Goal: Transaction & Acquisition: Purchase product/service

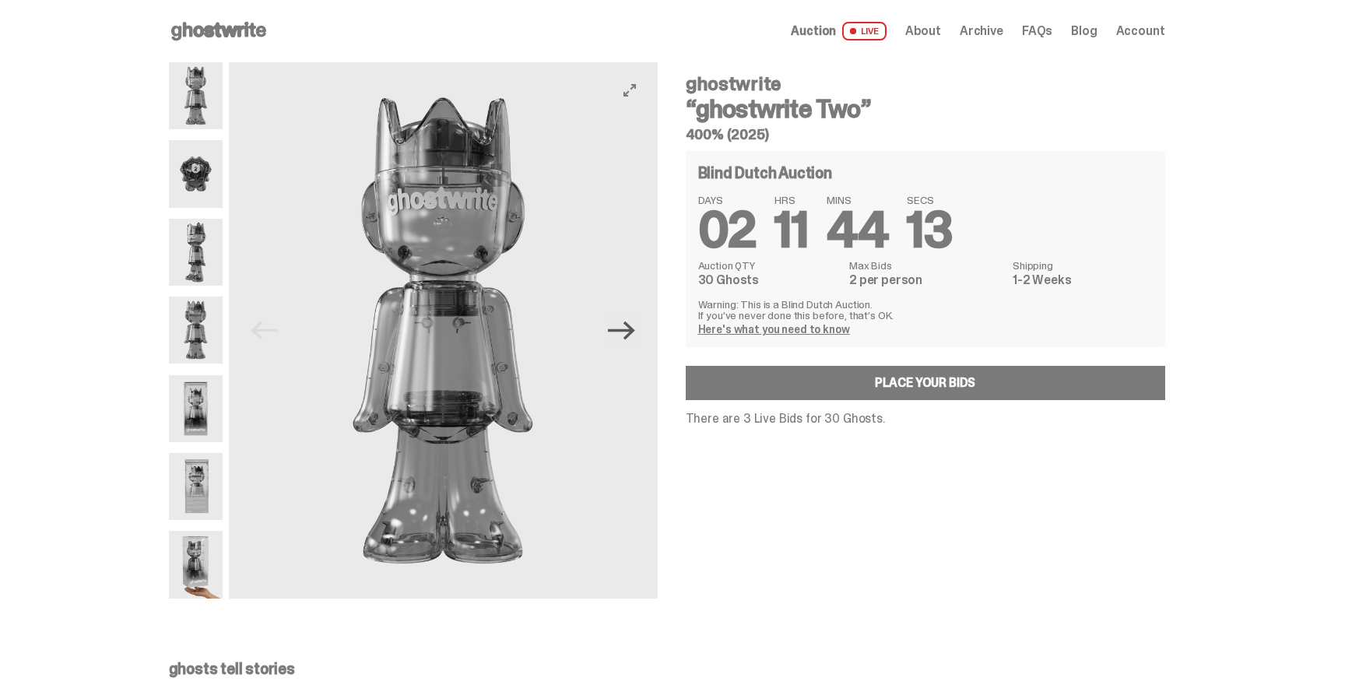
click at [635, 336] on icon "Next" at bounding box center [621, 330] width 27 height 27
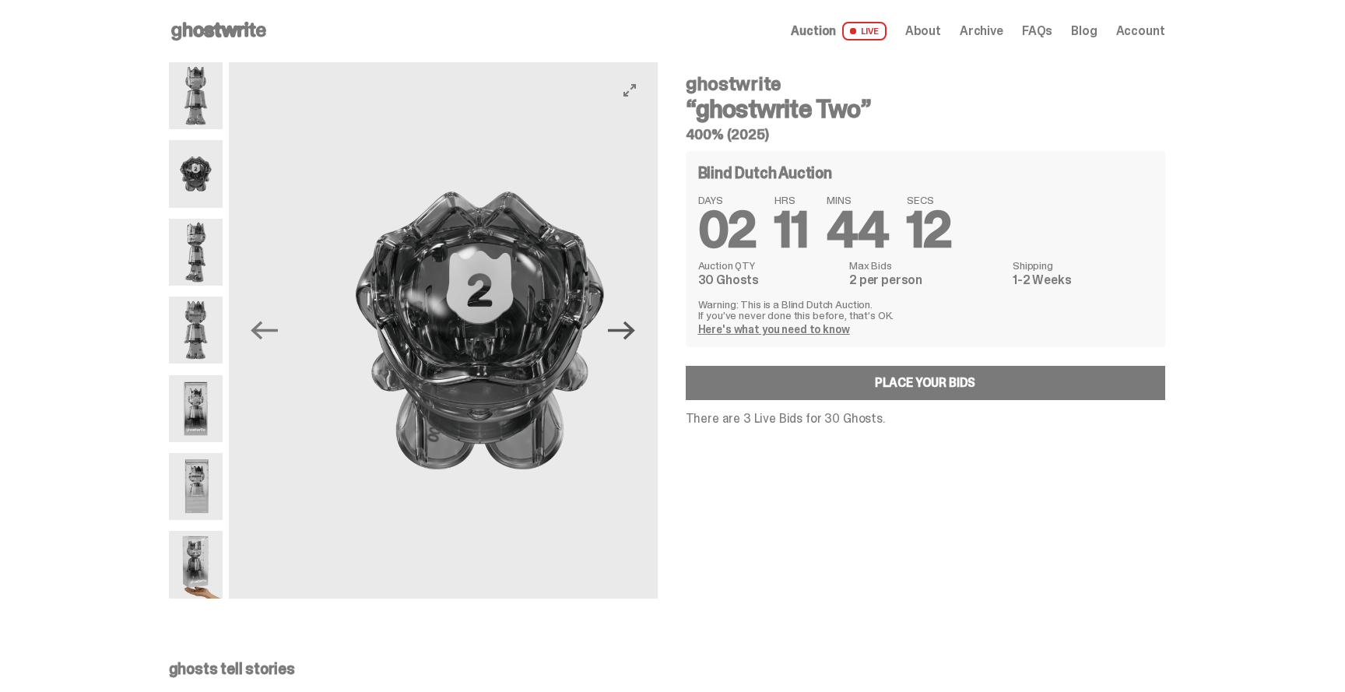
click at [635, 336] on icon "Next" at bounding box center [621, 330] width 27 height 27
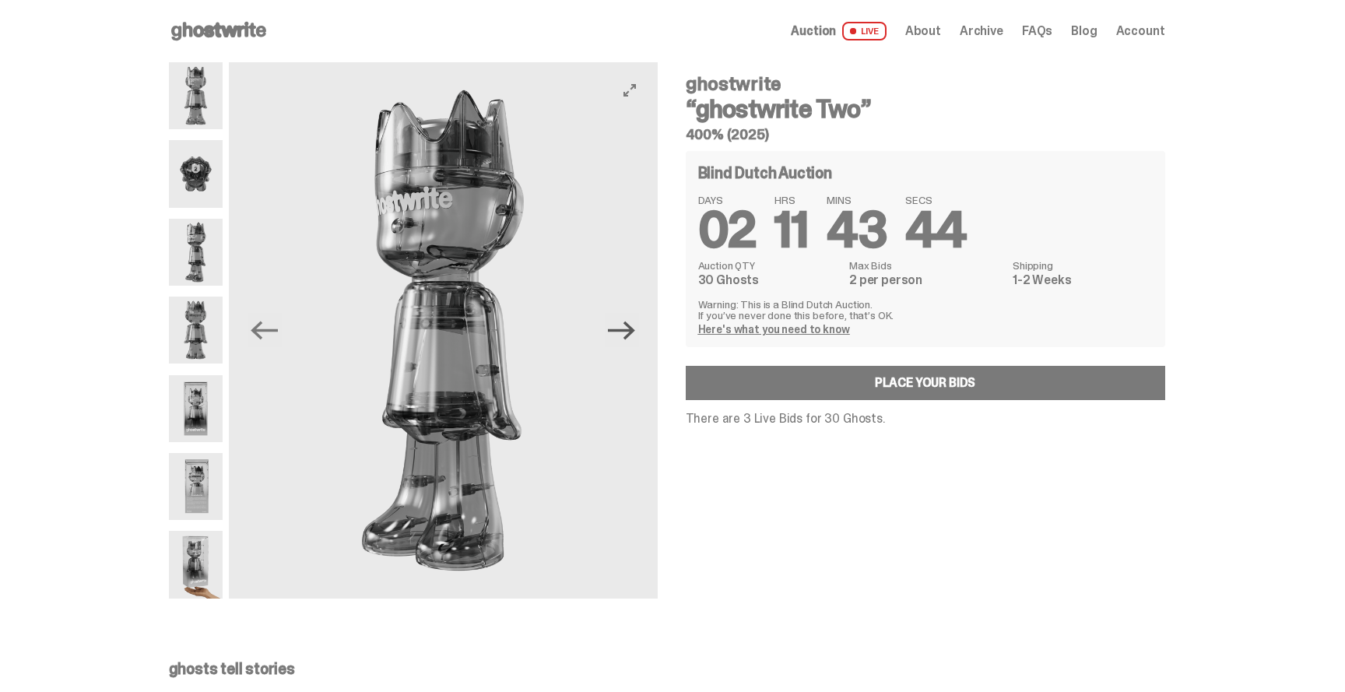
click at [620, 331] on icon "Next" at bounding box center [621, 330] width 27 height 27
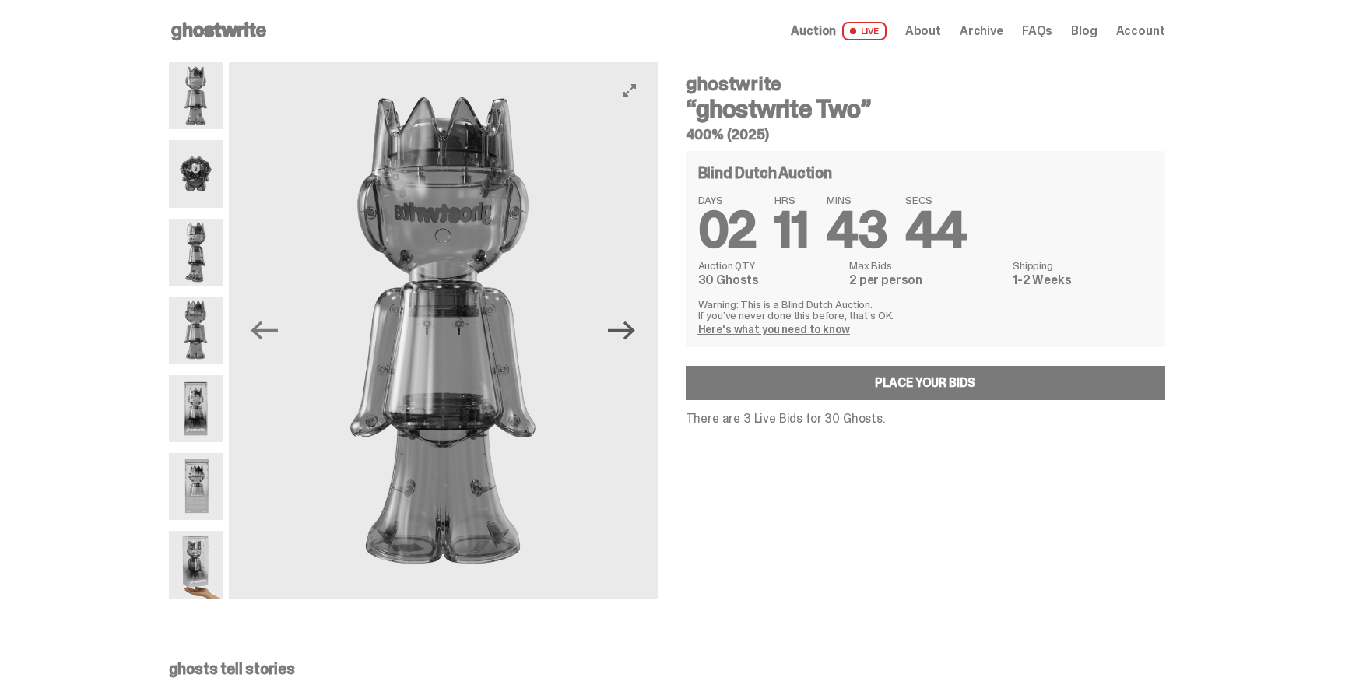
click at [620, 331] on icon "Next" at bounding box center [621, 330] width 27 height 27
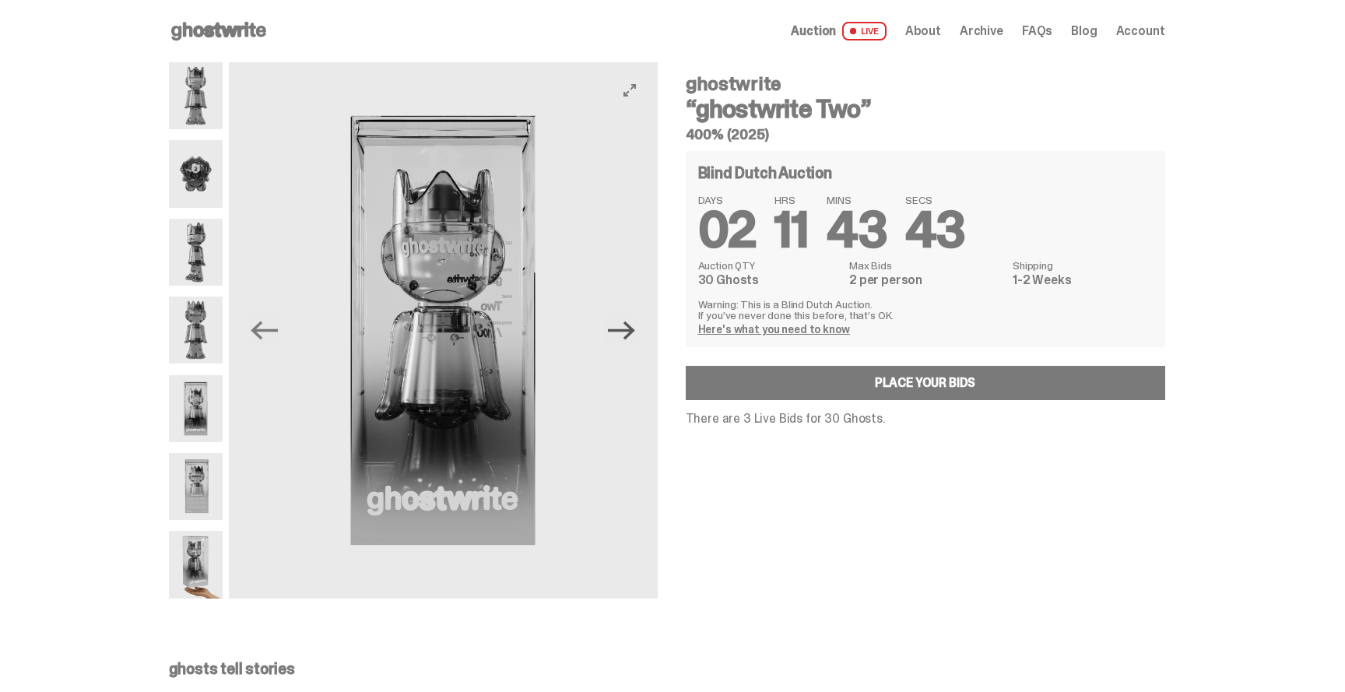
click at [620, 331] on icon "Next" at bounding box center [621, 330] width 27 height 27
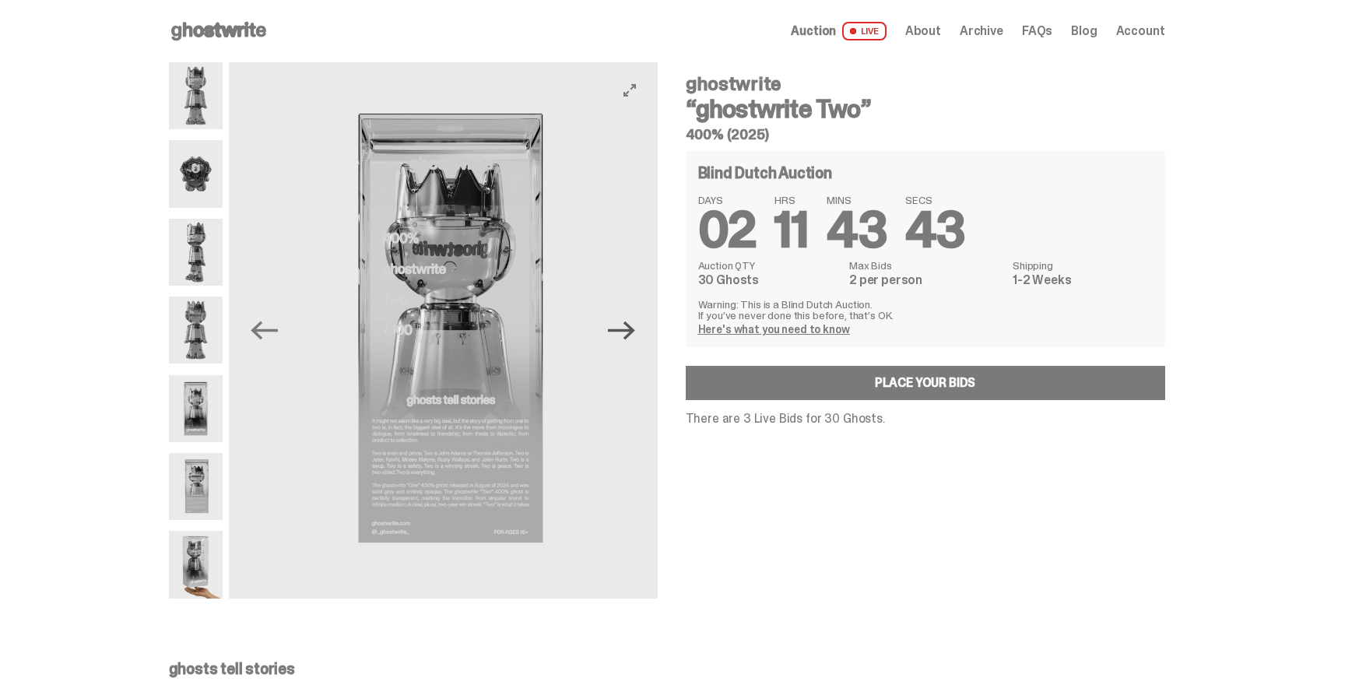
click at [620, 331] on icon "Next" at bounding box center [621, 330] width 27 height 27
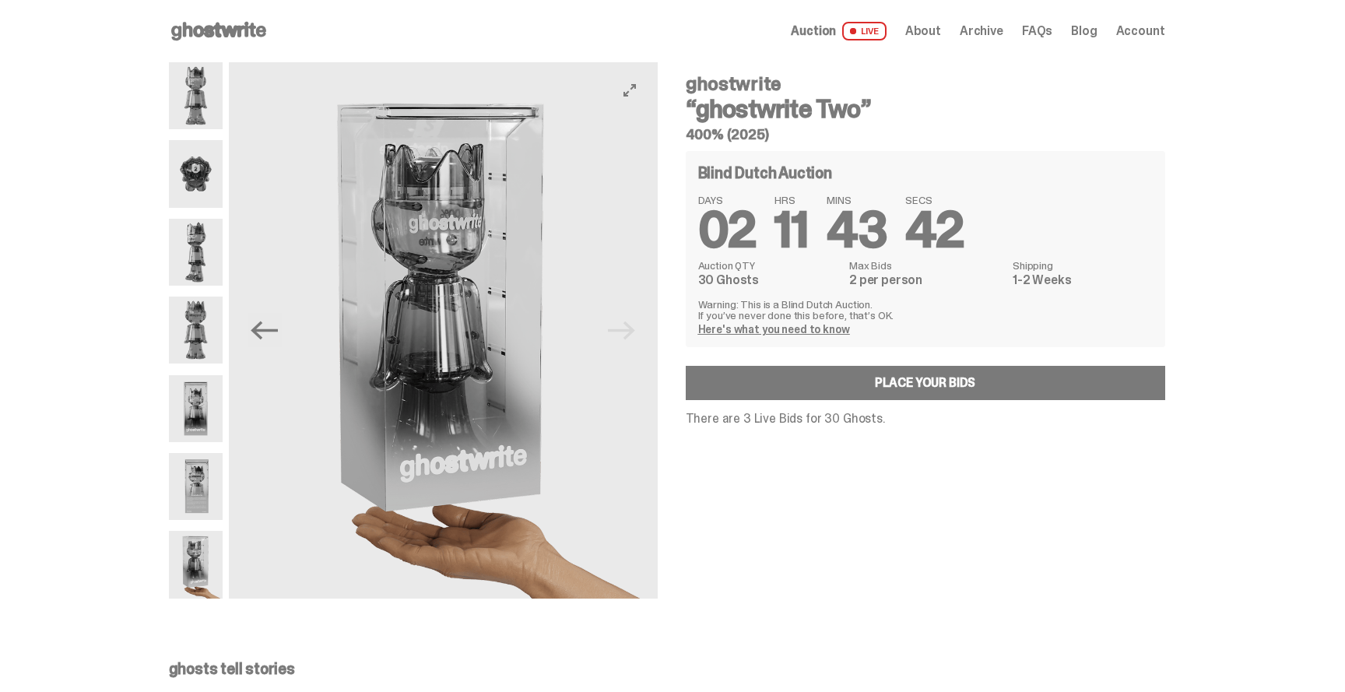
click at [620, 331] on img at bounding box center [443, 330] width 429 height 536
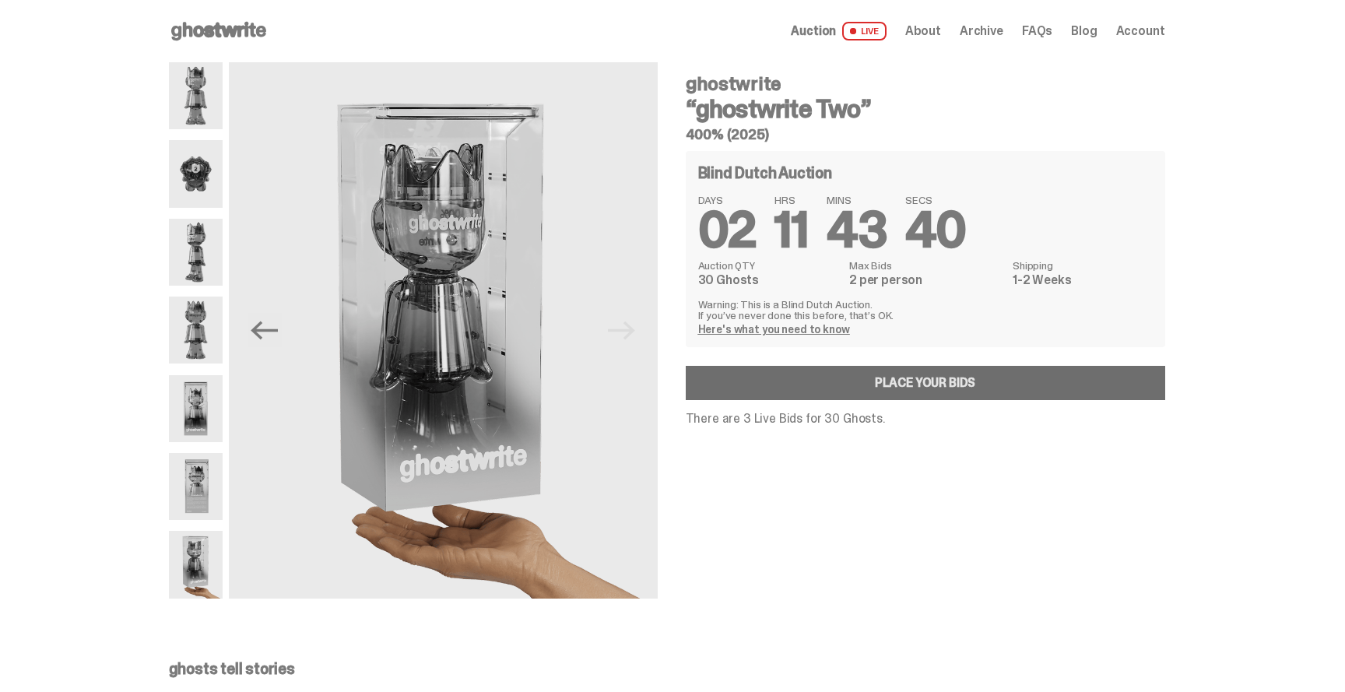
click at [872, 393] on link "Place your Bids" at bounding box center [924, 383] width 479 height 34
